Goal: Find specific fact: Find specific fact

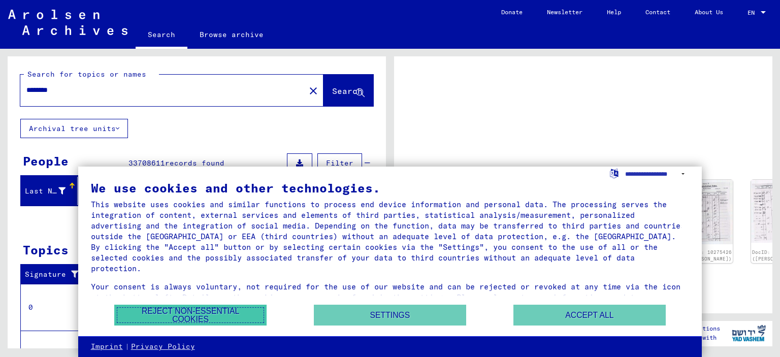
click at [208, 310] on button "Reject non-essential cookies" at bounding box center [190, 315] width 152 height 21
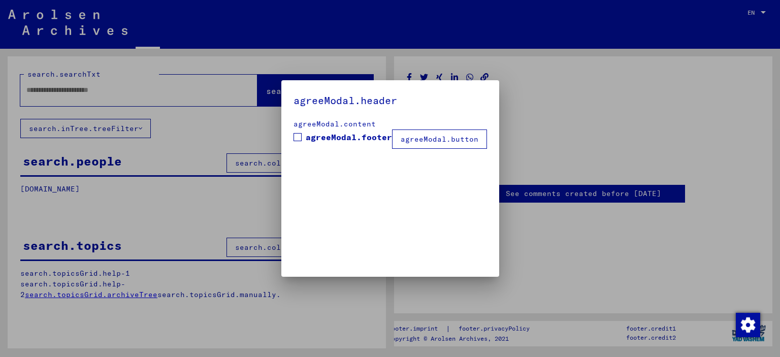
type input "********"
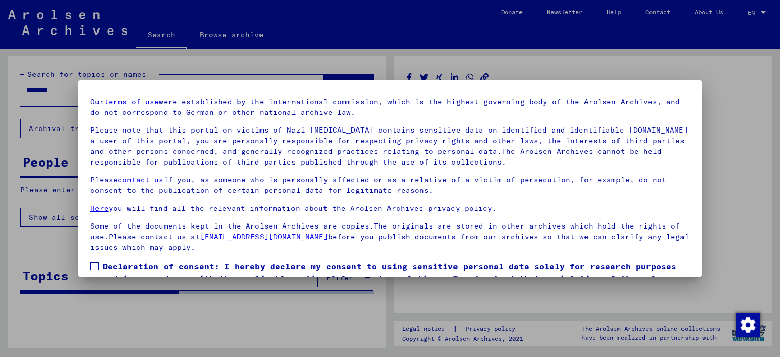
scroll to position [85, 0]
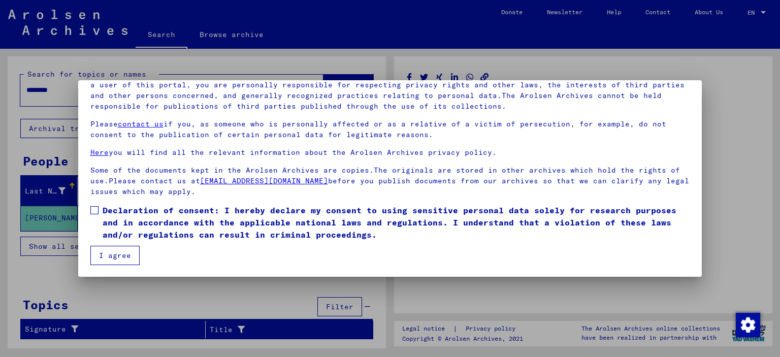
click at [110, 253] on button "I agree" at bounding box center [114, 255] width 49 height 19
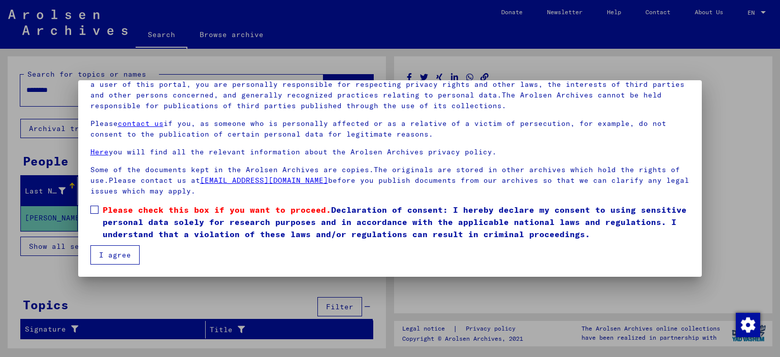
click at [227, 238] on span "Please check this box if you want to proceed. Declaration of consent: I hereby …" at bounding box center [397, 222] width 588 height 37
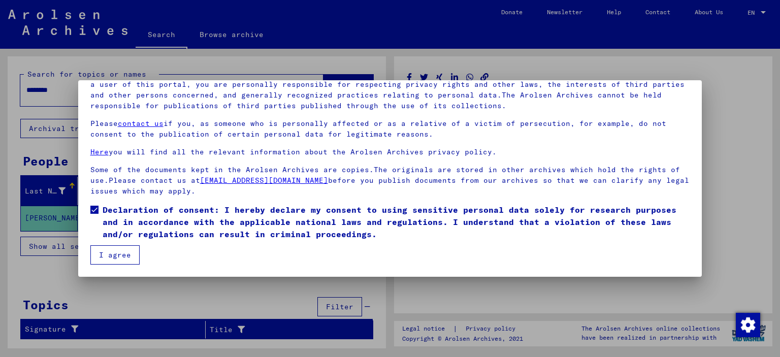
click at [94, 249] on button "I agree" at bounding box center [114, 254] width 49 height 19
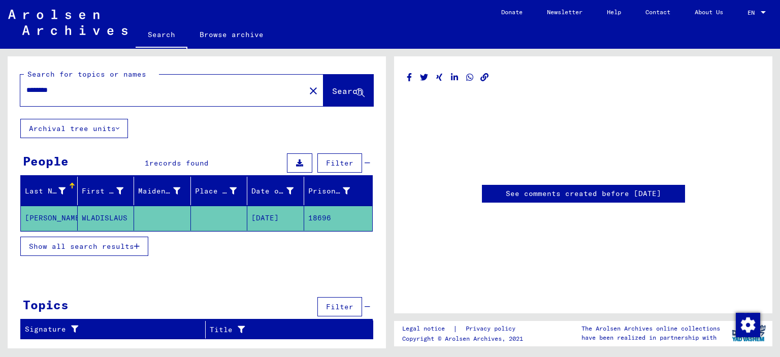
click at [268, 218] on mat-cell "[DATE]" at bounding box center [275, 218] width 57 height 25
